Goal: Check status: Check status

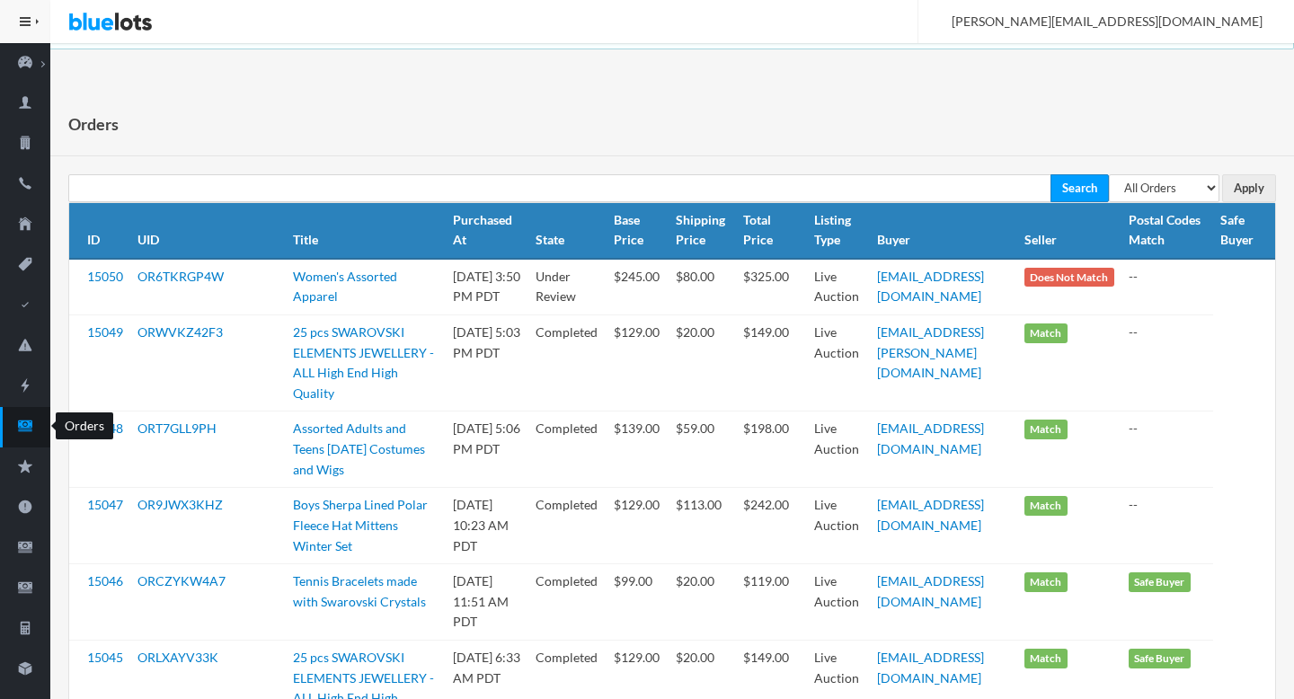
click at [18, 425] on icon "cash" at bounding box center [25, 426] width 14 height 11
click at [187, 271] on link "OR6TKRGP4W" at bounding box center [181, 276] width 86 height 15
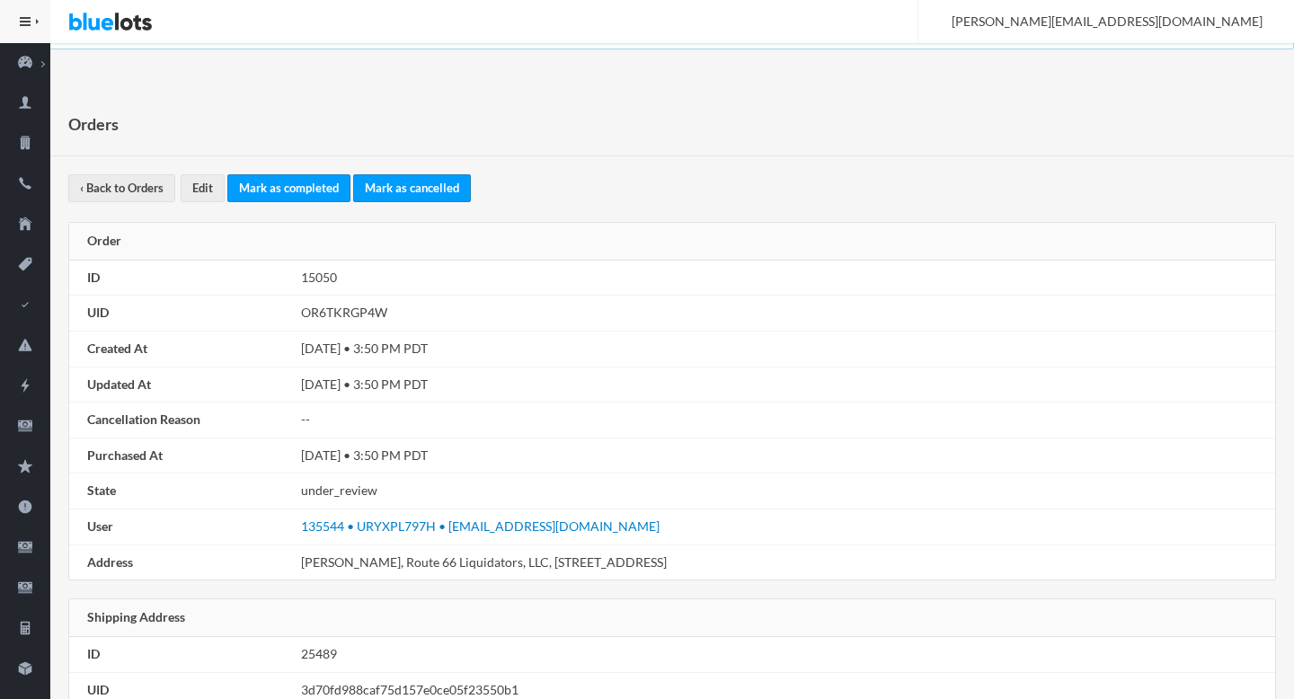
scroll to position [1019, 0]
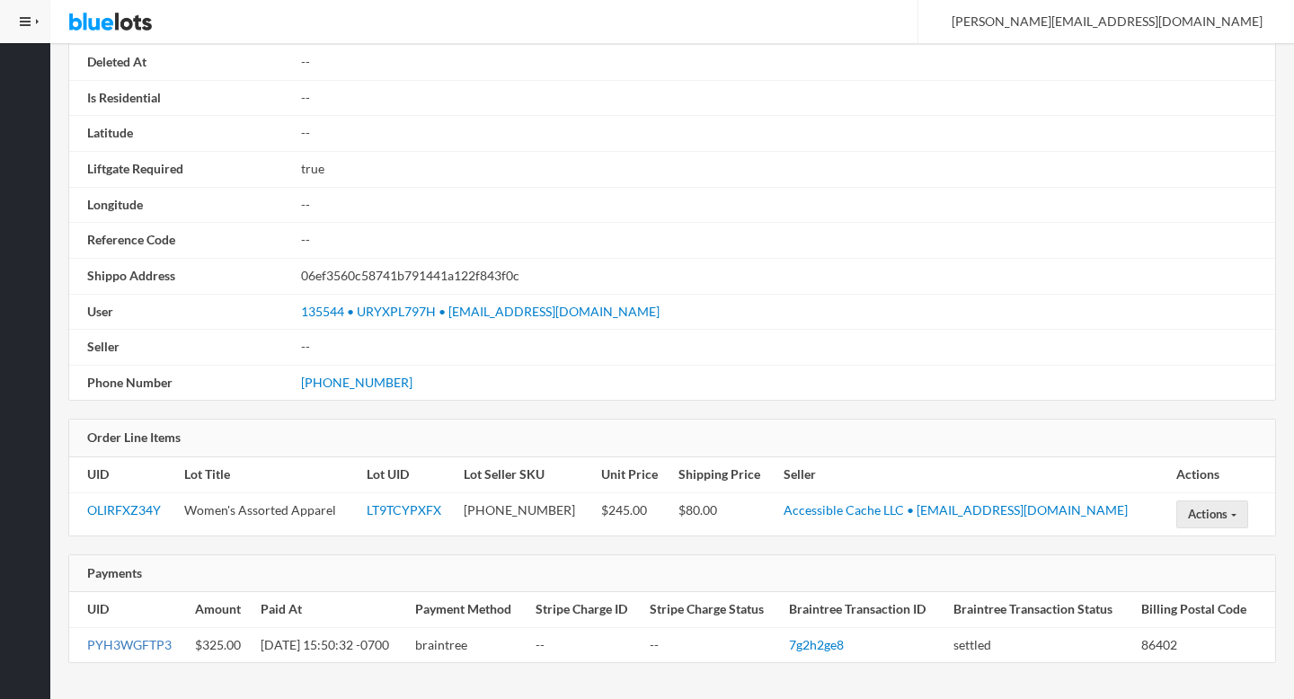
click at [127, 640] on link "PYH3WGFTP3" at bounding box center [129, 644] width 84 height 15
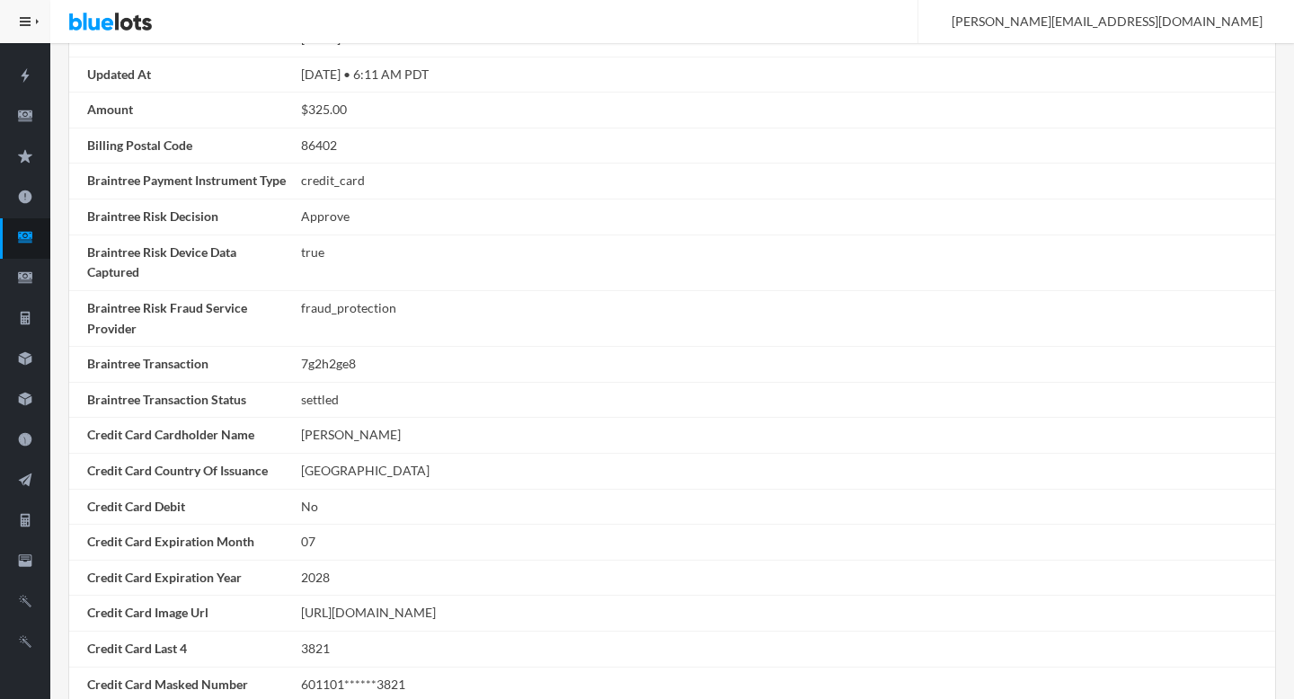
scroll to position [309, 0]
